Goal: Share content: Share content

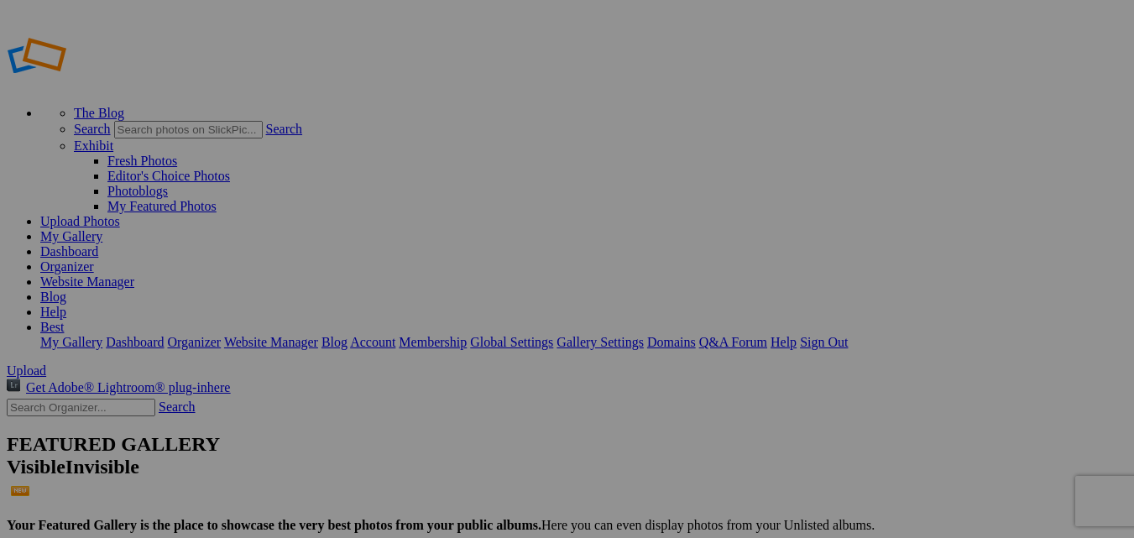
type input "Album-2025-09-17-1957"
type input "<a href='[URL][DOMAIN_NAME]' target='_blank'><img src='[URL][DOMAIN_NAME]' bord…"
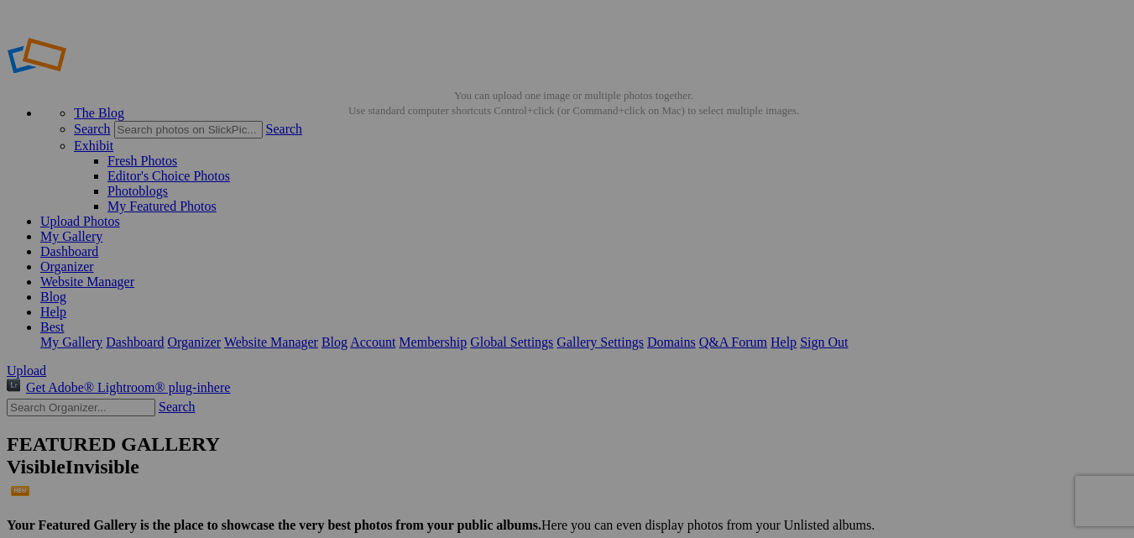
type input "[URL][DOMAIN_NAME]"
type input "[URL=[URL][DOMAIN_NAME][DOMAIN_NAME]]"
type input "<a href='[URL][DOMAIN_NAME]' target='_blank'><img src='[URL][DOMAIN_NAME]' bord…"
type input "[URL][DOMAIN_NAME]"
type input "[URL=[URL][DOMAIN_NAME][DOMAIN_NAME]]"
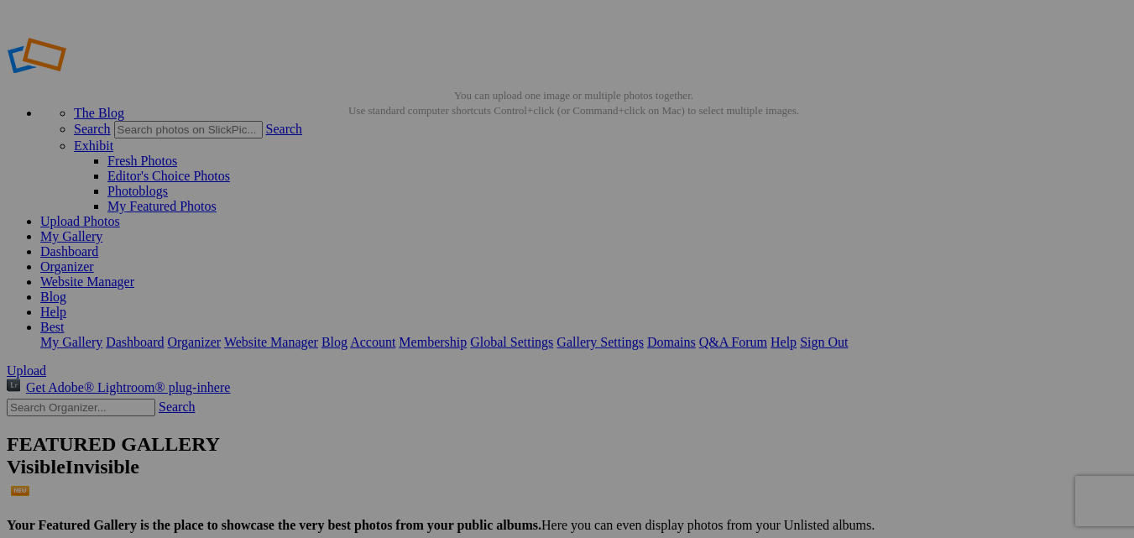
type input "<a href='[URL][DOMAIN_NAME]' target='_blank'><img src='[URL][DOMAIN_NAME]' bord…"
type input "[URL][DOMAIN_NAME]"
type input "[URL=[URL][DOMAIN_NAME][DOMAIN_NAME]]"
type input "<a href='[URL][DOMAIN_NAME]' target='_blank'><img src='[URL][DOMAIN_NAME]' bord…"
type input "[URL][DOMAIN_NAME]"
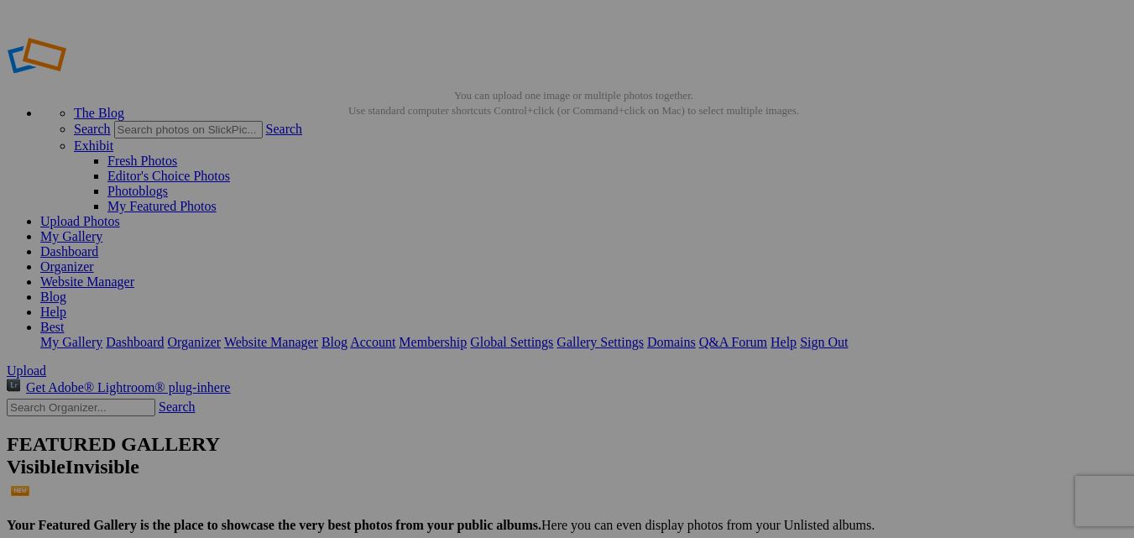
type input "[URL=[URL][DOMAIN_NAME][DOMAIN_NAME]]"
type input "<a href='[URL][DOMAIN_NAME]' target='_blank'><img src='[URL][DOMAIN_NAME]' bord…"
type input "[URL][DOMAIN_NAME]"
type input "[URL=[URL][DOMAIN_NAME][DOMAIN_NAME]]"
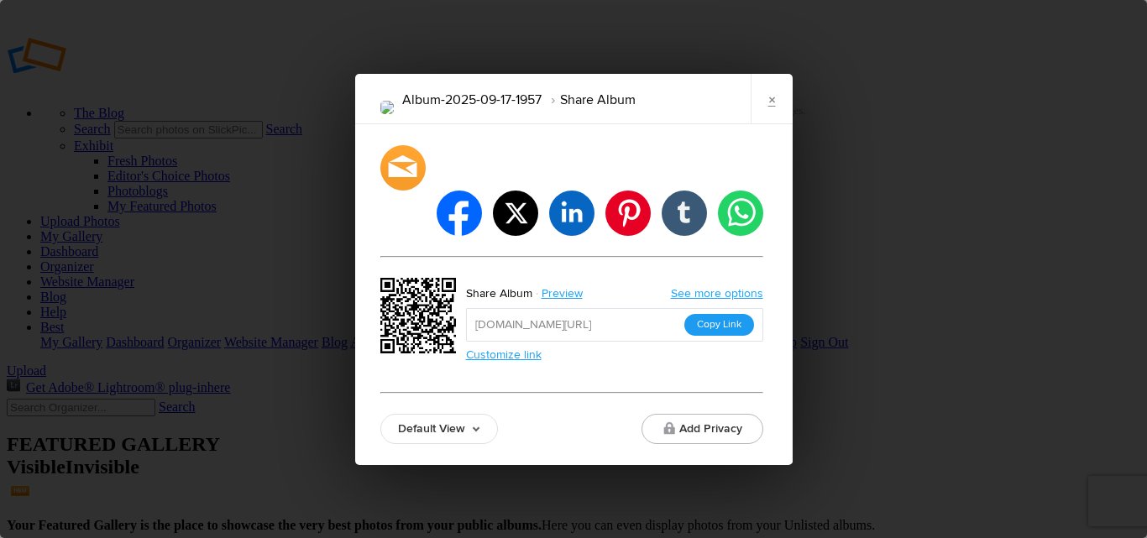
click at [717, 314] on button "Copy Link" at bounding box center [719, 325] width 70 height 22
click at [704, 314] on button "Copy Link" at bounding box center [719, 325] width 70 height 22
click at [776, 123] on link "×" at bounding box center [772, 99] width 42 height 50
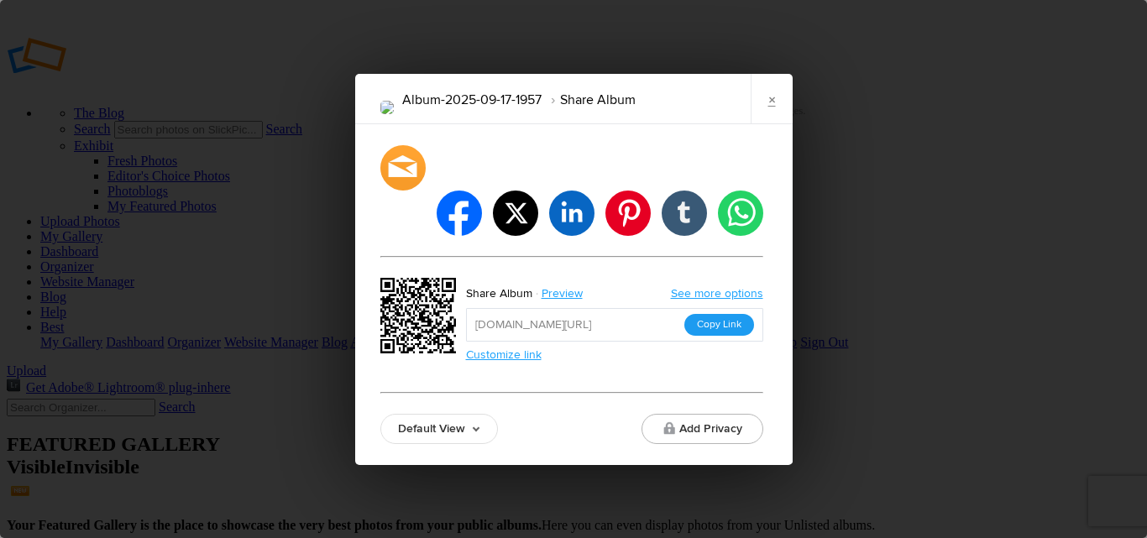
click at [721, 314] on button "Copy Link" at bounding box center [719, 325] width 70 height 22
